Goal: Find contact information: Find contact information

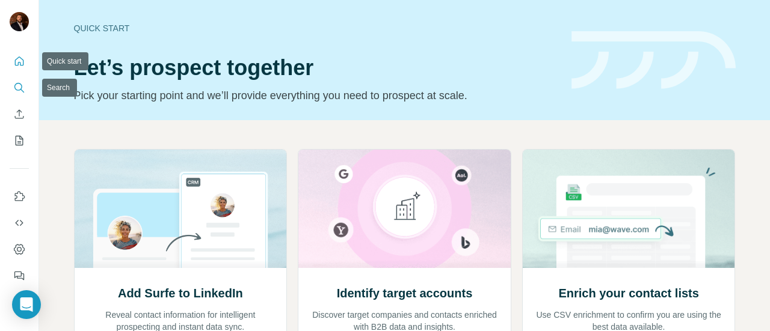
click at [15, 87] on icon "Search" at bounding box center [19, 88] width 12 height 12
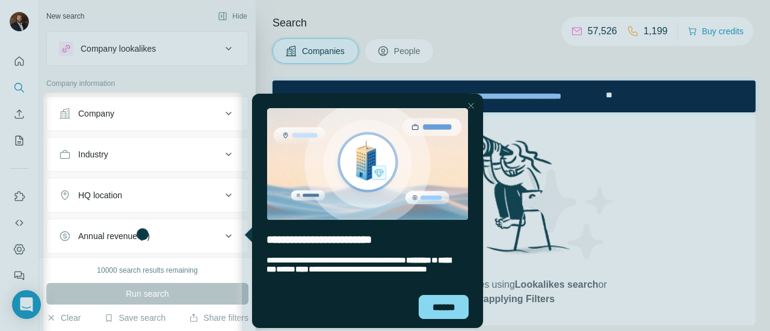
click at [471, 108] on div "Close Step" at bounding box center [471, 106] width 14 height 14
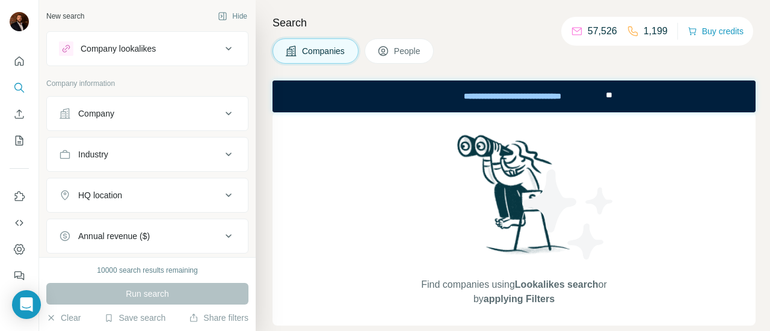
click at [104, 110] on div "Company" at bounding box center [96, 114] width 36 height 12
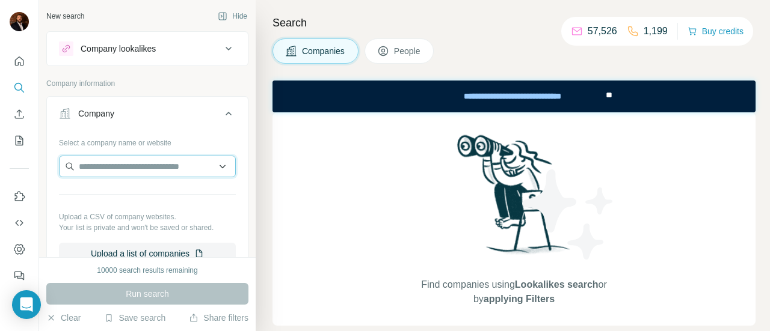
click at [97, 162] on input "text" at bounding box center [147, 167] width 177 height 22
paste input "**********"
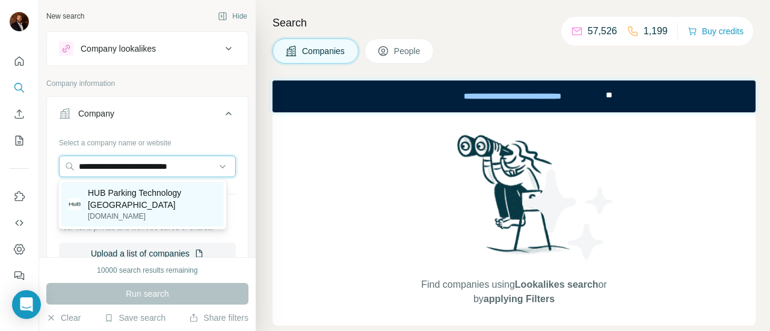
type input "**********"
click at [108, 211] on p "[DOMAIN_NAME]" at bounding box center [152, 216] width 129 height 11
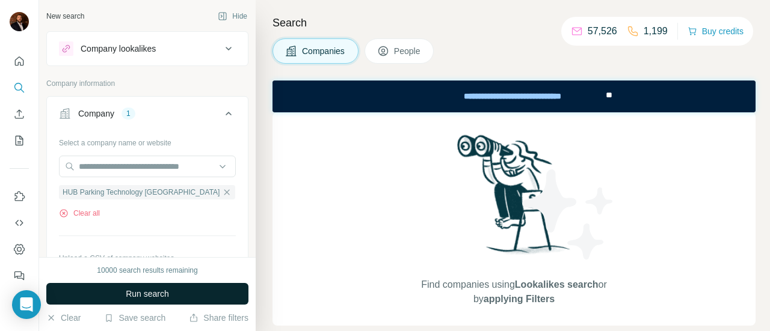
click at [144, 297] on span "Run search" at bounding box center [147, 294] width 43 height 12
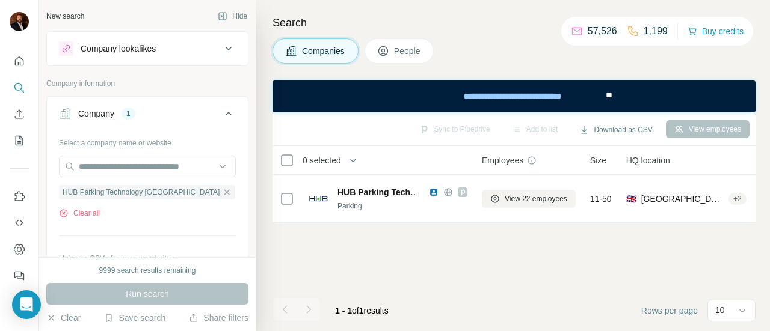
click at [398, 55] on span "People" at bounding box center [408, 51] width 28 height 12
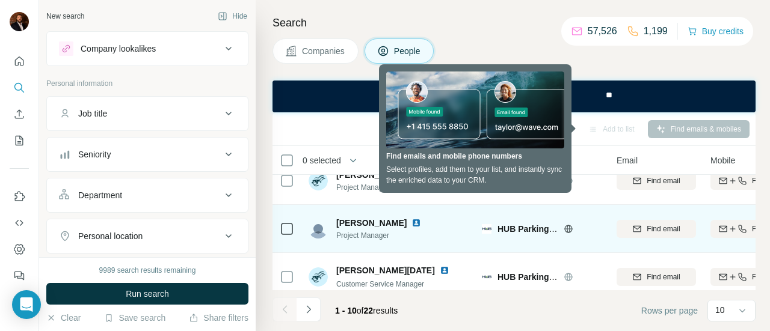
scroll to position [180, 0]
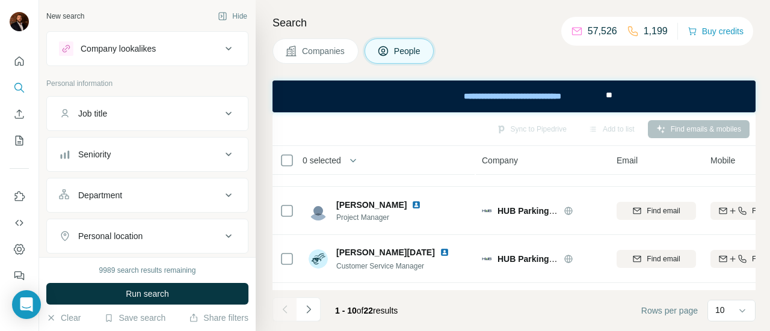
click at [484, 40] on div "Companies People" at bounding box center [514, 51] width 483 height 25
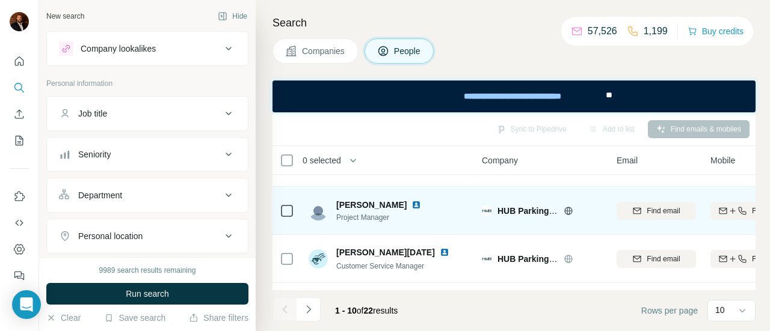
scroll to position [241, 0]
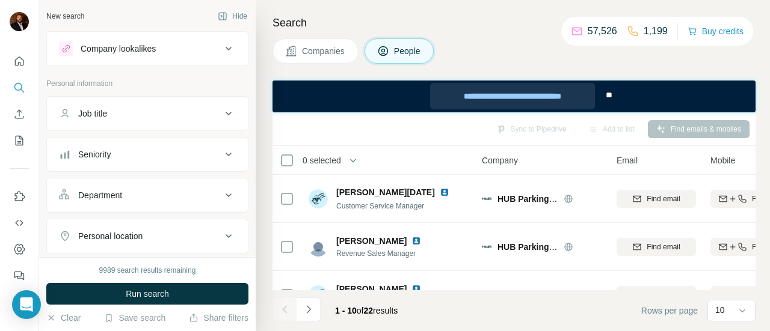
click at [479, 98] on div "**********" at bounding box center [512, 96] width 165 height 26
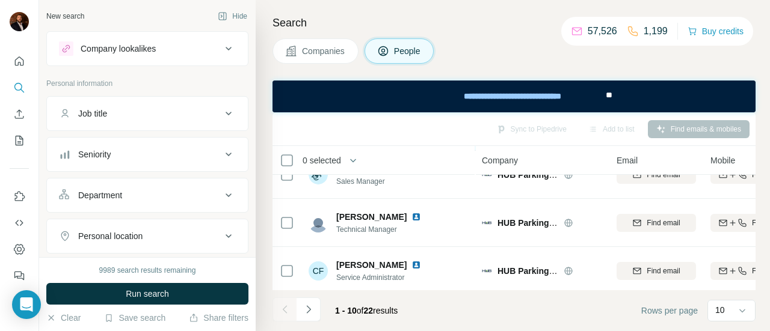
scroll to position [371, 0]
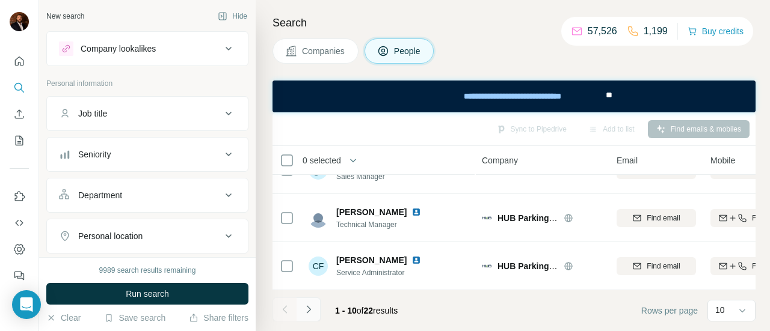
click at [305, 310] on icon "Navigate to next page" at bounding box center [309, 310] width 12 height 12
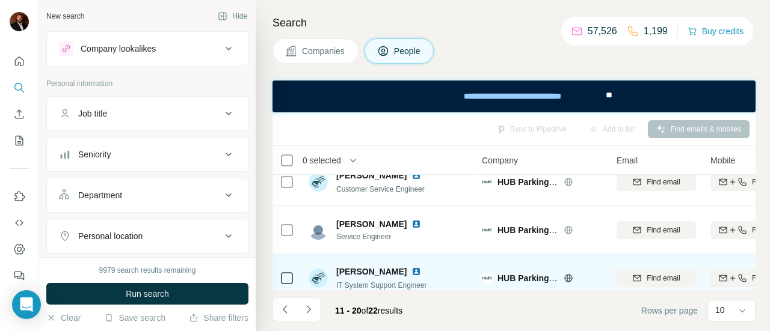
scroll to position [191, 0]
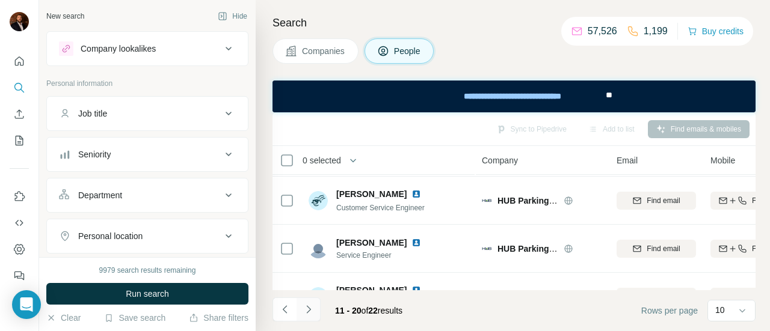
click at [308, 310] on icon "Navigate to next page" at bounding box center [309, 310] width 12 height 12
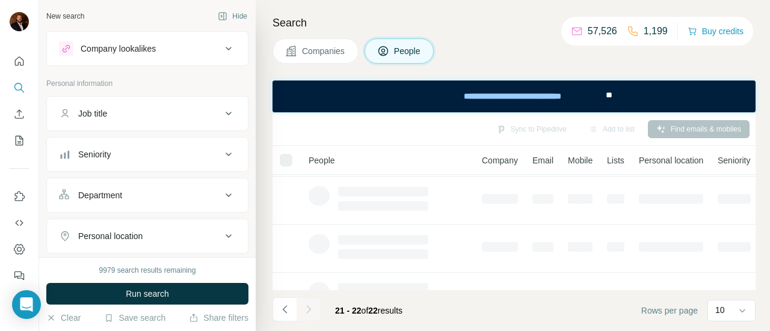
scroll to position [0, 0]
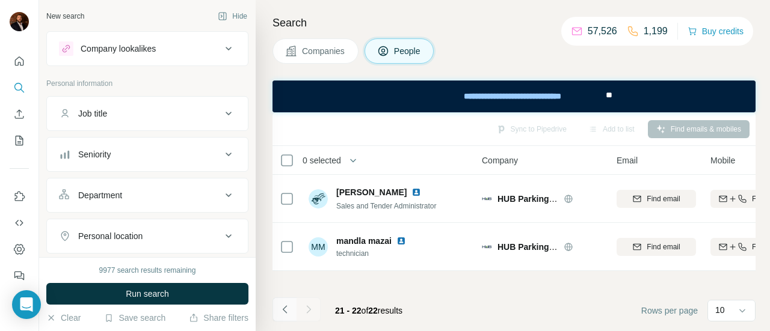
click at [283, 307] on icon "Navigate to previous page" at bounding box center [285, 310] width 12 height 12
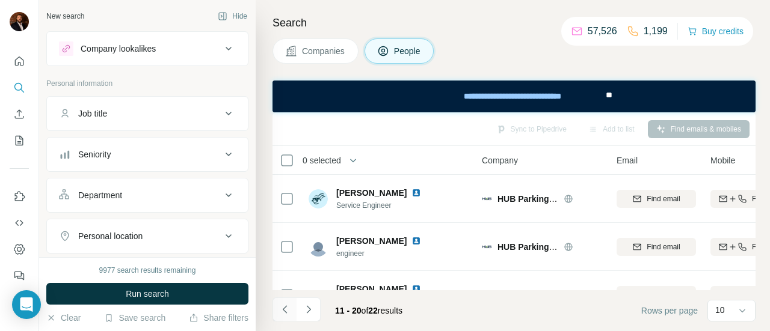
click at [288, 304] on icon "Navigate to previous page" at bounding box center [285, 310] width 12 height 12
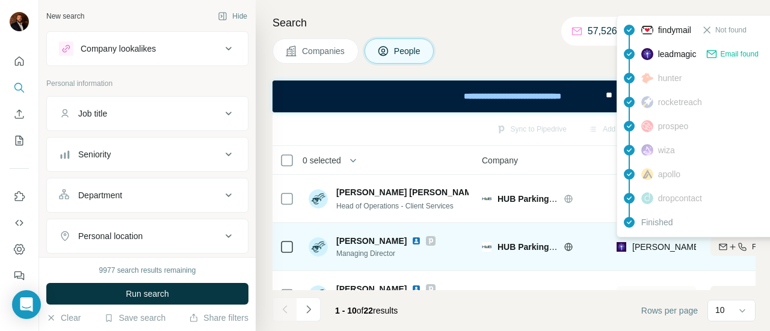
click at [646, 247] on span "[PERSON_NAME][EMAIL_ADDRESS][PERSON_NAME][DOMAIN_NAME]" at bounding box center [773, 247] width 282 height 10
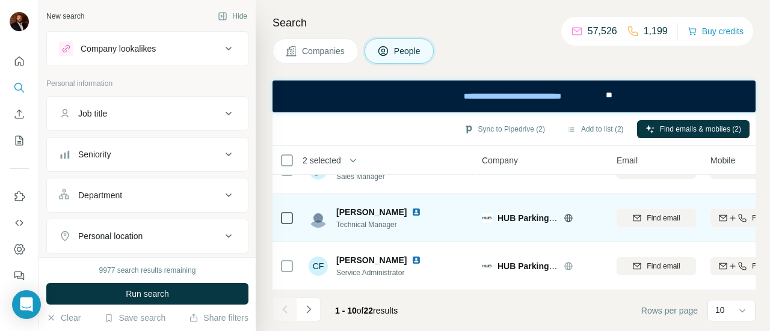
scroll to position [371, 0]
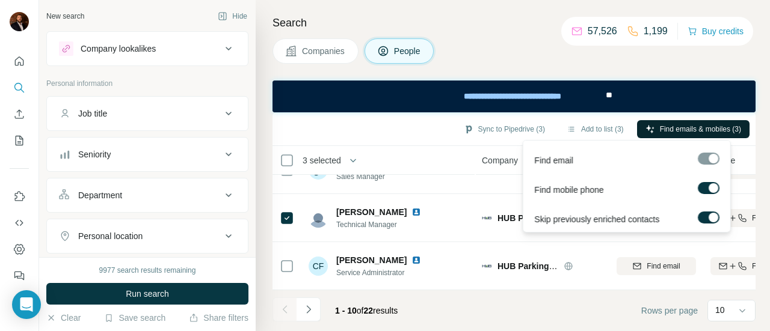
click at [671, 129] on span "Find emails & mobiles (3)" at bounding box center [700, 129] width 81 height 11
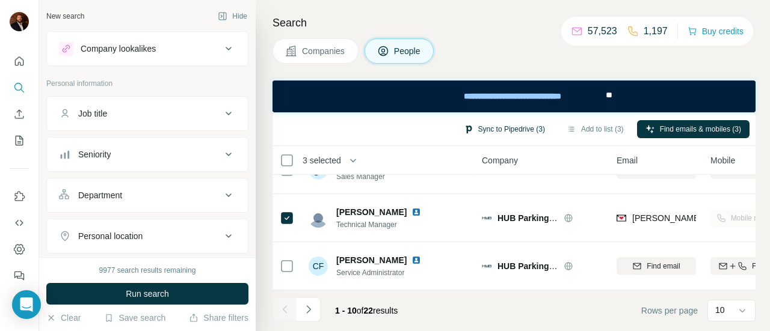
click at [510, 130] on button "Sync to Pipedrive (3)" at bounding box center [504, 129] width 98 height 18
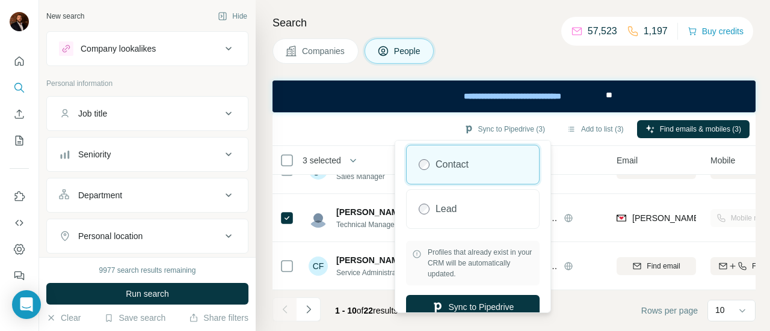
scroll to position [40, 0]
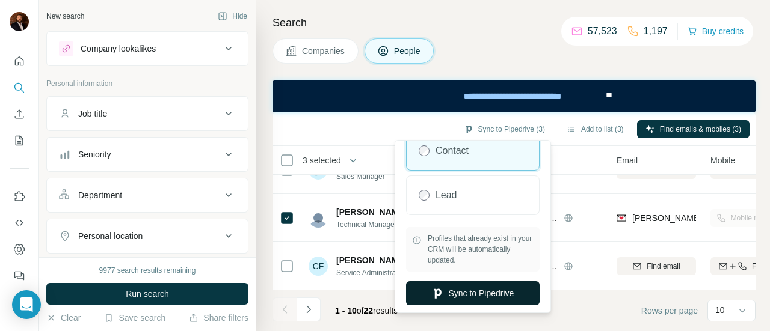
click at [474, 293] on button "Sync to Pipedrive" at bounding box center [473, 294] width 134 height 24
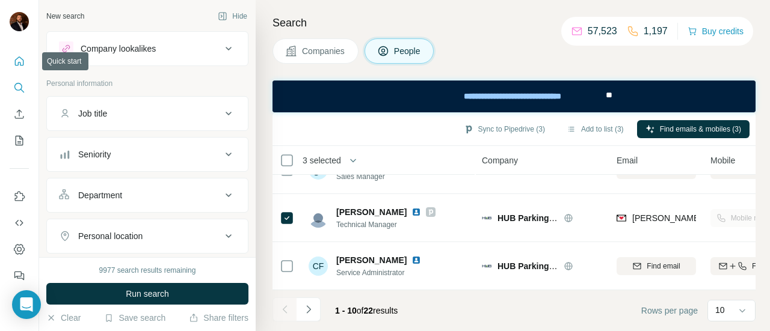
click at [19, 63] on icon "Quick start" at bounding box center [19, 61] width 12 height 12
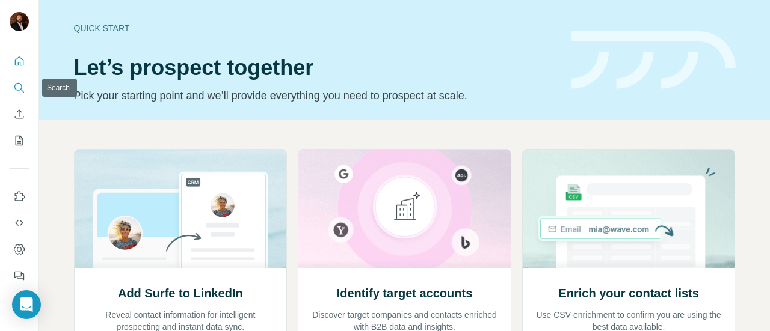
click at [18, 85] on icon "Search" at bounding box center [19, 88] width 12 height 12
